Goal: Task Accomplishment & Management: Use online tool/utility

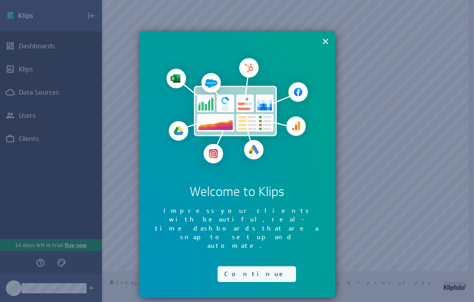
click at [248, 266] on button "Continue" at bounding box center [257, 274] width 78 height 16
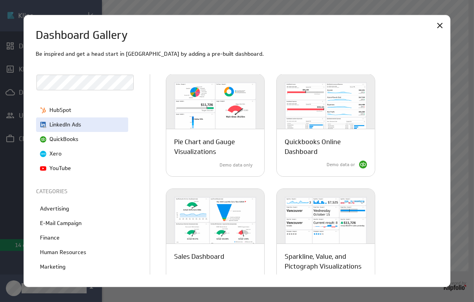
scroll to position [170, 0]
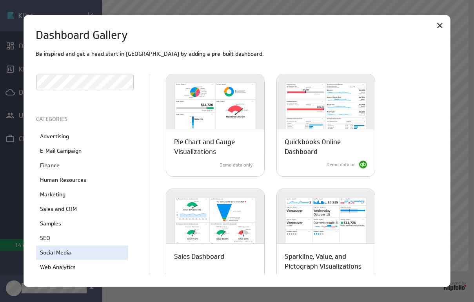
click at [89, 258] on div "Social Media" at bounding box center [82, 252] width 92 height 15
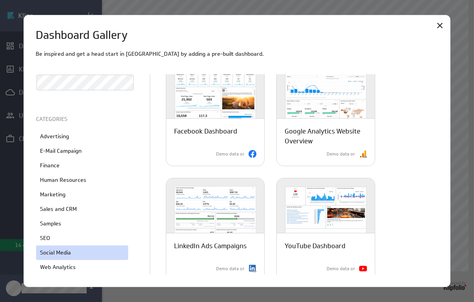
scroll to position [156, 0]
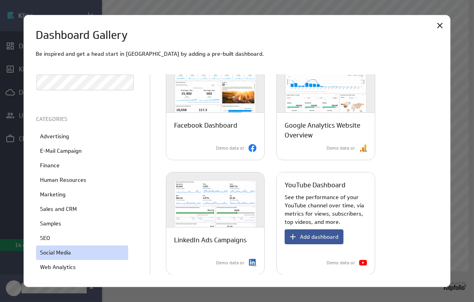
click at [335, 235] on span "Add dashboard" at bounding box center [319, 236] width 38 height 7
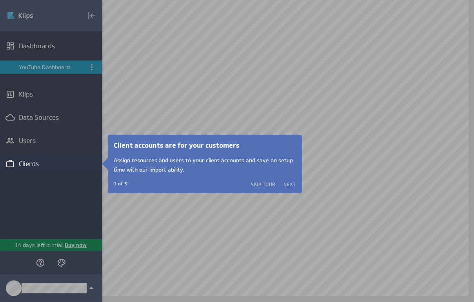
click at [293, 182] on button "Next" at bounding box center [290, 184] width 13 height 6
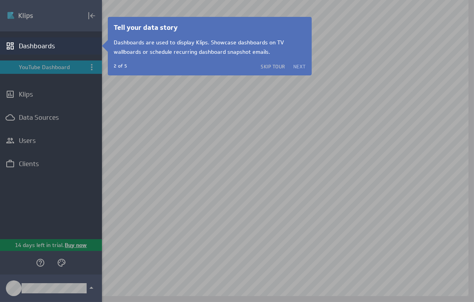
click at [304, 66] on button "Next" at bounding box center [300, 66] width 13 height 6
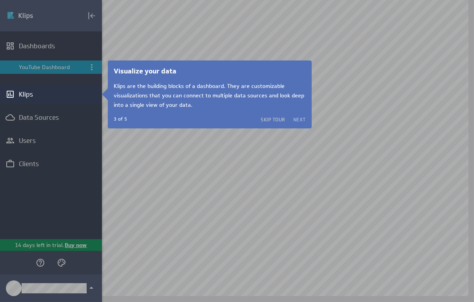
click at [301, 119] on button "Next" at bounding box center [300, 119] width 13 height 6
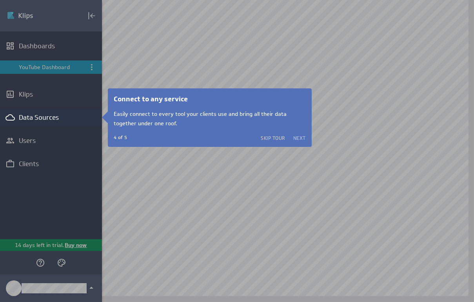
click at [297, 140] on button "Next" at bounding box center [300, 138] width 13 height 6
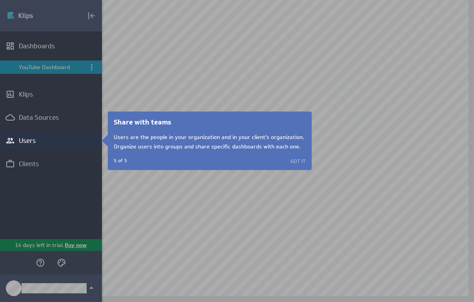
click at [298, 162] on button "Got it" at bounding box center [298, 161] width 15 height 6
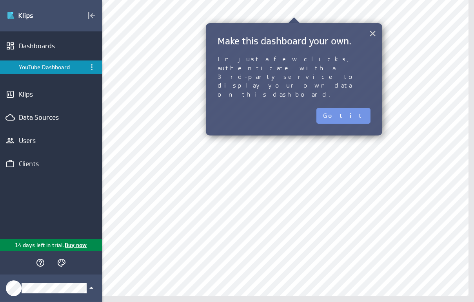
click at [376, 31] on button "×" at bounding box center [372, 34] width 7 height 16
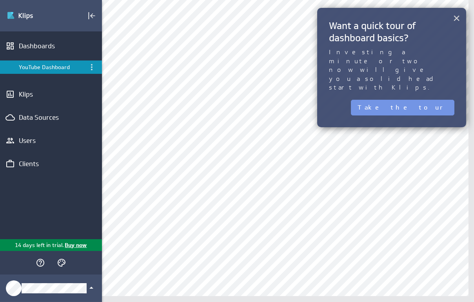
click at [460, 22] on button "×" at bounding box center [456, 18] width 7 height 16
